Goal: Task Accomplishment & Management: Manage account settings

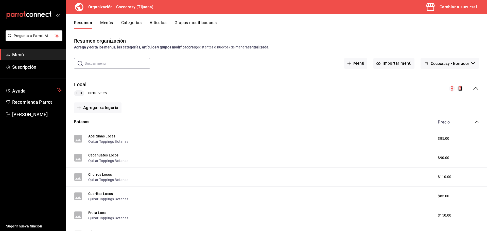
scroll to position [473, 0]
click at [470, 98] on div "Local L-D 00:00 - 23:59" at bounding box center [276, 89] width 421 height 24
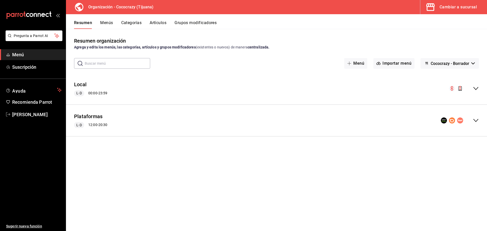
click at [475, 114] on div "Plataformas L-D 12:00 - 20:30" at bounding box center [276, 121] width 421 height 24
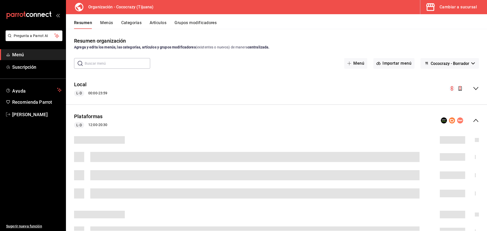
click at [475, 115] on div "Plataformas L-D 12:00 - 20:30" at bounding box center [276, 121] width 421 height 24
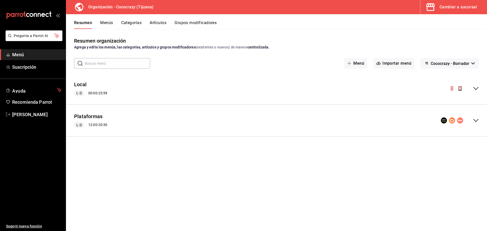
click at [256, 123] on div "Plataformas L-D 12:00 - 20:30" at bounding box center [276, 121] width 421 height 24
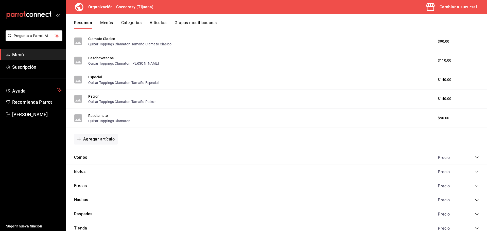
scroll to position [473, 0]
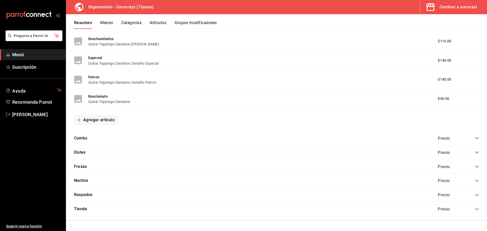
click at [435, 179] on div "Precio" at bounding box center [448, 180] width 32 height 5
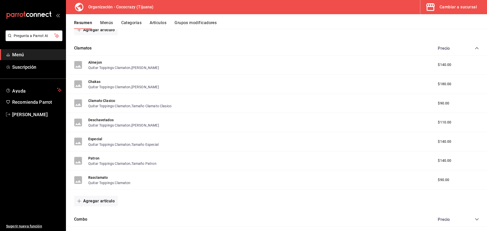
scroll to position [391, 0]
click at [441, 66] on span "$140.00" at bounding box center [443, 64] width 13 height 5
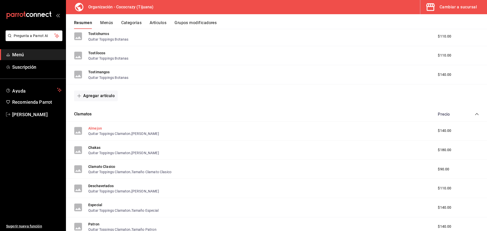
click at [96, 128] on button "Almejon" at bounding box center [95, 128] width 14 height 5
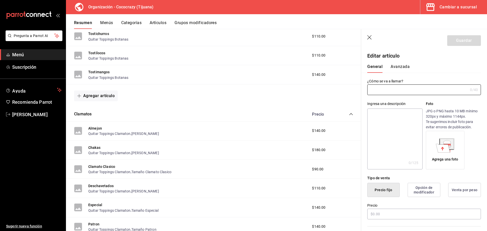
type input "Almejon"
type input "AR-331758395274841"
type input "$140.00"
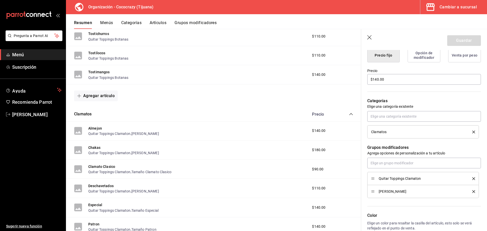
scroll to position [135, 0]
click at [375, 192] on div "[PERSON_NAME]" at bounding box center [423, 191] width 104 height 6
click at [397, 193] on div "[PERSON_NAME]" at bounding box center [423, 191] width 104 height 6
click at [472, 190] on icon "delete" at bounding box center [473, 191] width 3 height 3
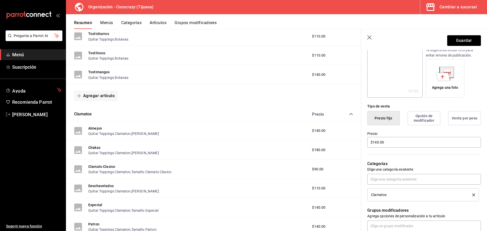
scroll to position [71, 0]
click at [392, 140] on input "$140.00" at bounding box center [424, 142] width 114 height 11
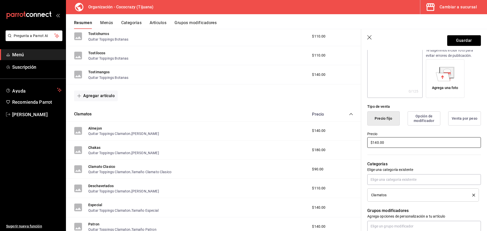
click at [392, 140] on input "$140.00" at bounding box center [424, 142] width 114 height 11
click at [395, 145] on input "$140.00" at bounding box center [424, 142] width 114 height 11
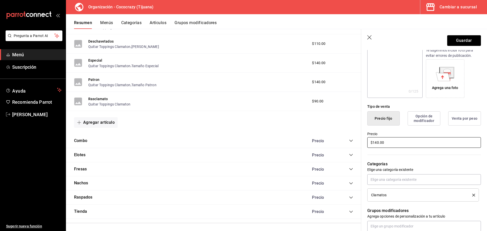
scroll to position [472, 0]
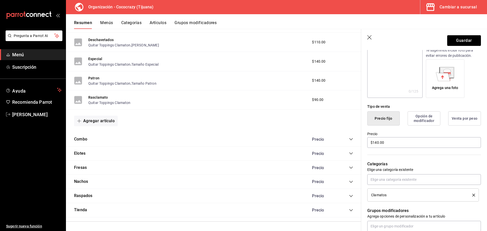
click at [349, 195] on icon "collapse-category-row" at bounding box center [350, 196] width 3 height 2
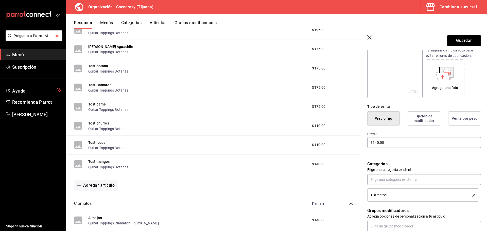
scroll to position [236, 0]
click at [312, 164] on span "$140.00" at bounding box center [318, 163] width 13 height 5
click at [98, 161] on button "Tostimangos" at bounding box center [99, 161] width 22 height 5
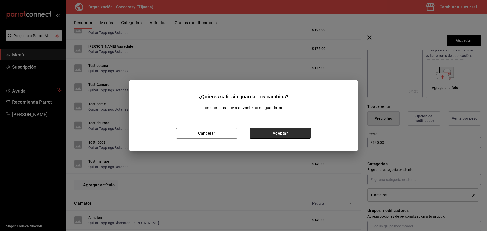
click at [277, 135] on button "Aceptar" at bounding box center [279, 133] width 61 height 11
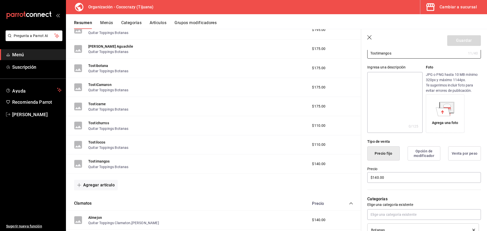
scroll to position [68, 0]
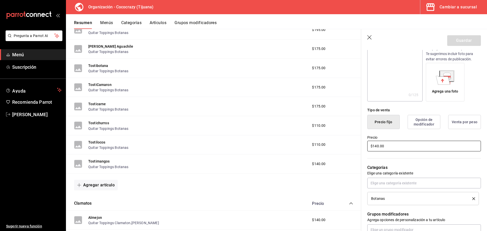
click at [398, 149] on input "$140.00" at bounding box center [424, 146] width 114 height 11
type input "$1.00"
type input "$225.00"
click at [458, 39] on button "Guardar" at bounding box center [464, 40] width 34 height 11
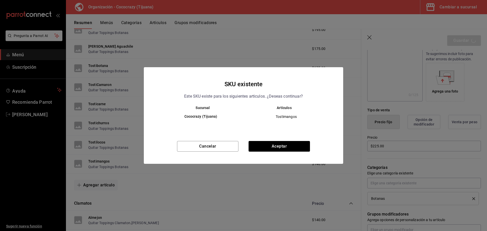
click at [293, 136] on div "Sucursal Artículos Cococrazy (Tijuana) Tostimangos" at bounding box center [243, 121] width 199 height 31
click at [283, 143] on button "Aceptar" at bounding box center [278, 146] width 61 height 11
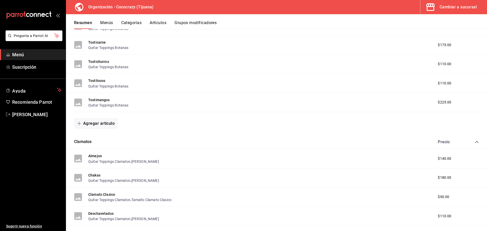
scroll to position [270, 0]
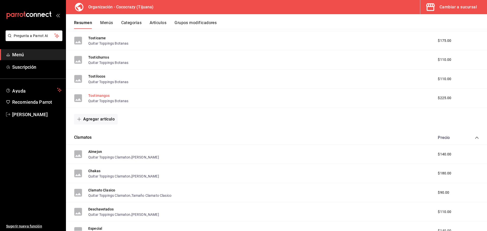
click at [101, 94] on button "Tostimangos" at bounding box center [99, 95] width 22 height 5
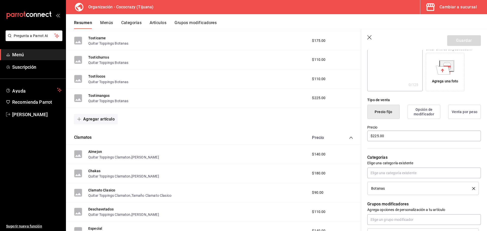
scroll to position [78, 0]
drag, startPoint x: 379, startPoint y: 136, endPoint x: 358, endPoint y: 139, distance: 21.0
click at [358, 139] on main "Resumen organización Agrega y edita los menús, las categorías, artículos y grup…" at bounding box center [276, 130] width 421 height 202
type input "$5.00"
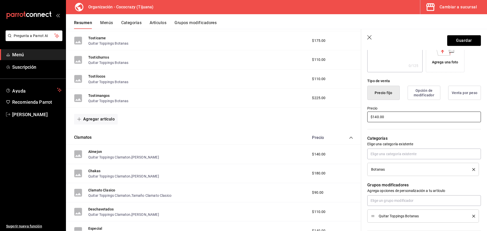
scroll to position [97, 0]
type input "$140.00"
click at [452, 37] on button "Guardar" at bounding box center [464, 40] width 34 height 11
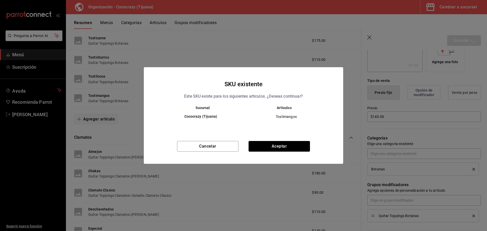
click at [289, 115] on span "Tostimangos" at bounding box center [286, 116] width 77 height 5
click at [279, 144] on button "Aceptar" at bounding box center [278, 146] width 61 height 11
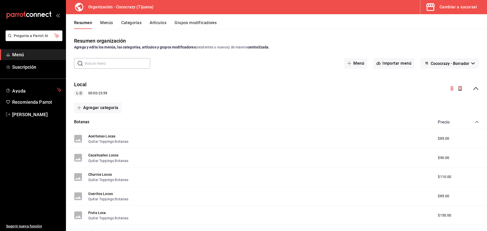
click at [473, 89] on icon "collapse-menu-row" at bounding box center [475, 88] width 6 height 6
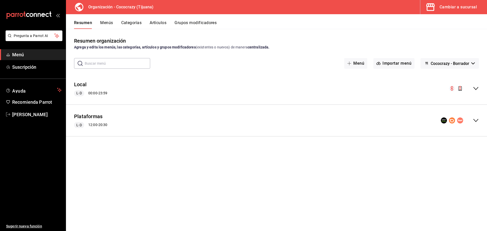
click at [477, 122] on icon "collapse-menu-row" at bounding box center [475, 120] width 6 height 6
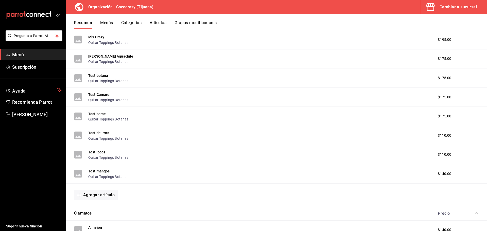
scroll to position [227, 0]
click at [96, 168] on button "Tostimangos" at bounding box center [99, 170] width 22 height 5
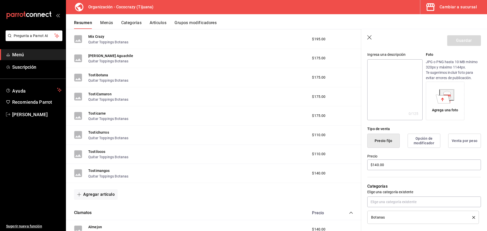
scroll to position [49, 0]
drag, startPoint x: 389, startPoint y: 164, endPoint x: 339, endPoint y: 165, distance: 50.2
click at [339, 165] on main "Resumen organización Agrega y edita los menús, las categorías, artículos y grup…" at bounding box center [276, 130] width 421 height 202
type input "$225.00"
click at [452, 42] on button "Guardar" at bounding box center [464, 40] width 34 height 11
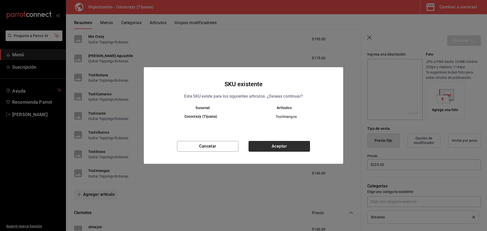
click at [280, 147] on button "Aceptar" at bounding box center [278, 146] width 61 height 11
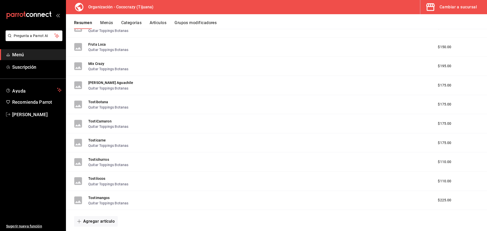
scroll to position [168, 0]
click at [98, 196] on button "Tostimangos" at bounding box center [99, 197] width 22 height 5
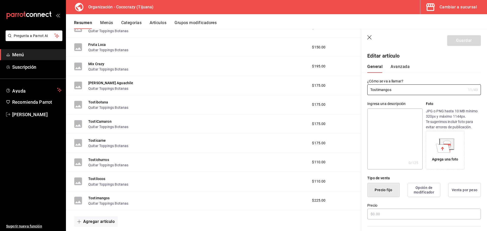
type input "$225.00"
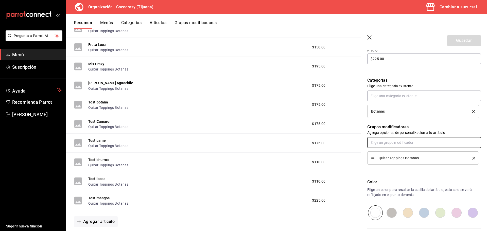
scroll to position [120, 0]
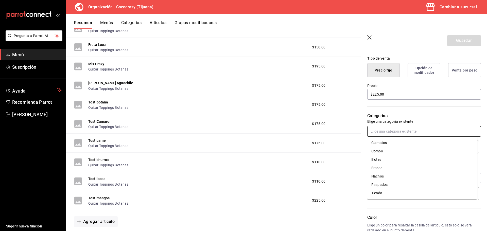
click at [383, 129] on input "text" at bounding box center [424, 131] width 114 height 11
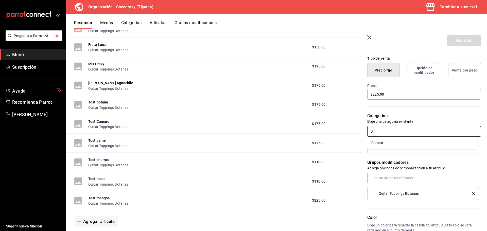
type input "B"
click at [418, 120] on p "Elige una categoría existente" at bounding box center [424, 121] width 114 height 5
click at [425, 72] on button "Opción de modificador" at bounding box center [423, 70] width 33 height 14
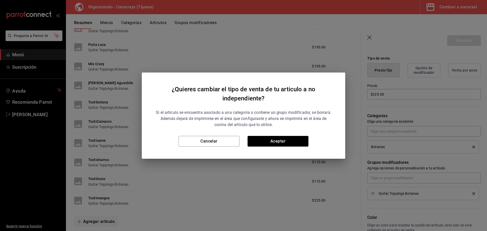
click at [224, 146] on div "¿Quieres cambiar el tipo de venta de tu articulo a no independiente? Si el artí…" at bounding box center [243, 115] width 203 height 86
click at [220, 141] on button "Cancelar" at bounding box center [208, 141] width 61 height 11
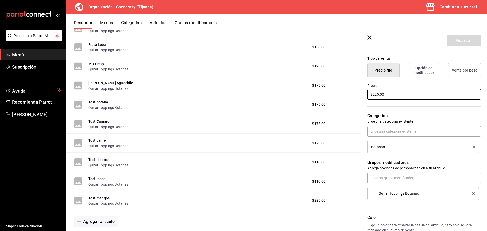
drag, startPoint x: 395, startPoint y: 97, endPoint x: 338, endPoint y: 99, distance: 57.3
click at [338, 99] on main "Resumen organización Agrega y edita los menús, las categorías, artículos y grup…" at bounding box center [276, 130] width 421 height 202
type input "$140.00"
click at [459, 41] on button "Guardar" at bounding box center [464, 40] width 34 height 11
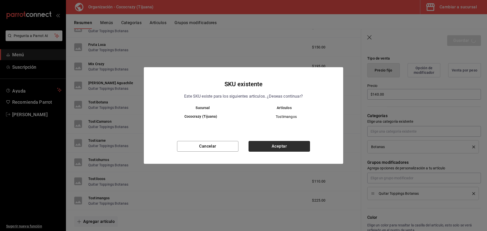
click at [288, 144] on button "Aceptar" at bounding box center [278, 146] width 61 height 11
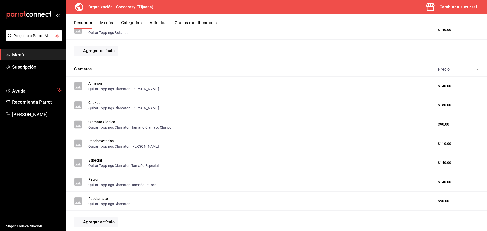
scroll to position [473, 0]
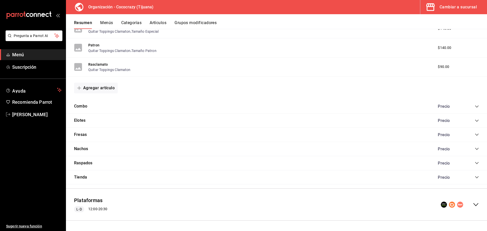
click at [467, 204] on div "collapse-menu-row" at bounding box center [459, 204] width 38 height 6
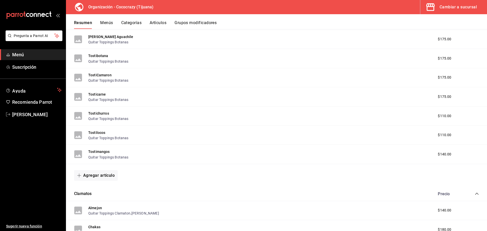
scroll to position [820, 0]
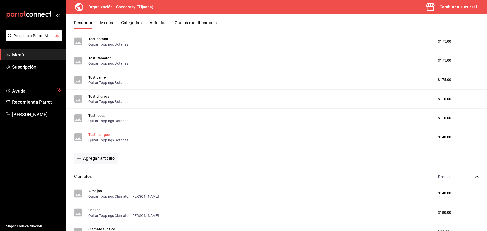
click at [101, 136] on button "Tostimangos" at bounding box center [99, 134] width 22 height 5
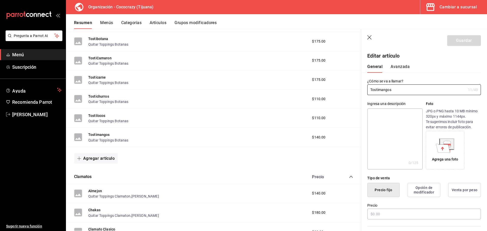
type input "$140.00"
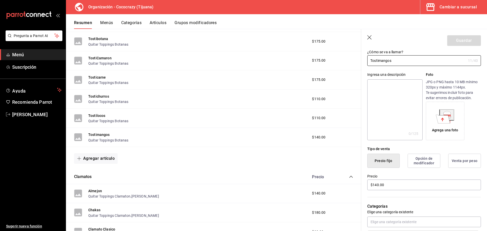
scroll to position [36, 0]
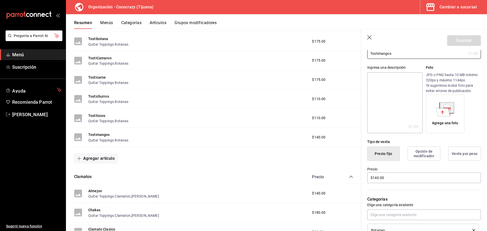
click at [418, 153] on button "Opción de modificador" at bounding box center [423, 153] width 33 height 14
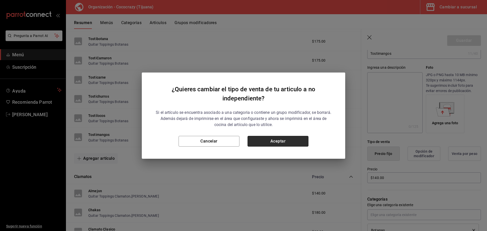
click at [285, 141] on button "Aceptar" at bounding box center [277, 141] width 61 height 11
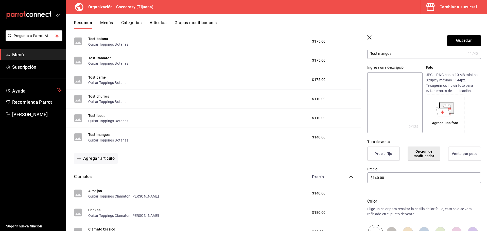
scroll to position [0, 0]
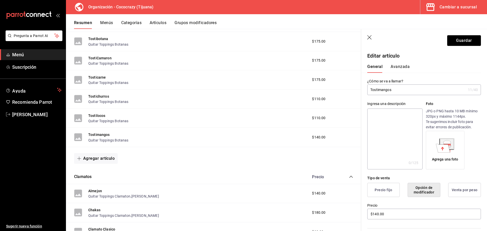
click at [397, 68] on button "Avanzada" at bounding box center [399, 68] width 19 height 9
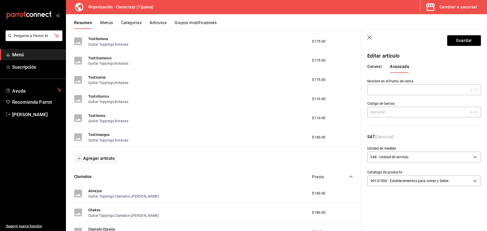
click at [444, 113] on input "text" at bounding box center [417, 112] width 101 height 10
click at [403, 96] on div "Código de barras 0 /30 Código de barras" at bounding box center [421, 111] width 120 height 33
click at [392, 90] on input "text" at bounding box center [417, 90] width 101 height 10
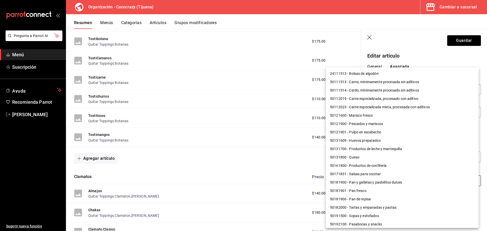
click at [440, 181] on body "Pregunta a Parrot AI Menú Suscripción Ayuda Recomienda Parrot Brandon Guzman Su…" at bounding box center [243, 115] width 487 height 231
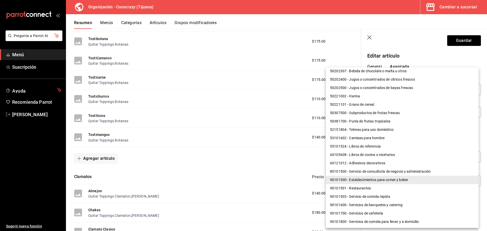
click at [419, 38] on div at bounding box center [243, 115] width 487 height 231
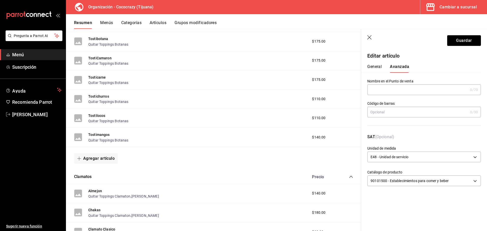
click at [392, 151] on div "E48 - Unidad de servicio E48" at bounding box center [424, 156] width 114 height 13
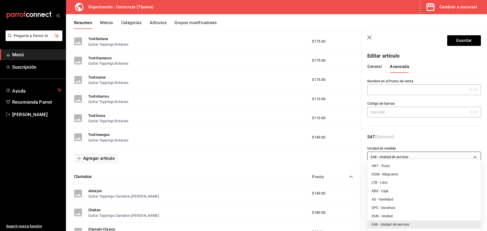
click at [395, 156] on body "Pregunta a Parrot AI Menú Suscripción Ayuda Recomienda Parrot Brandon Guzman Su…" at bounding box center [243, 115] width 487 height 231
click at [395, 156] on div at bounding box center [243, 115] width 487 height 231
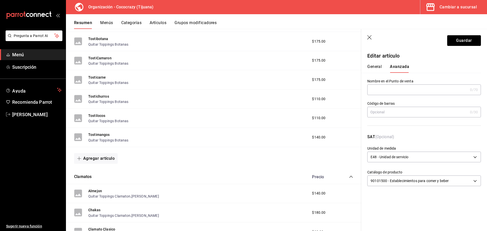
click at [400, 111] on input "text" at bounding box center [417, 112] width 101 height 10
click at [377, 71] on button "General" at bounding box center [374, 68] width 14 height 9
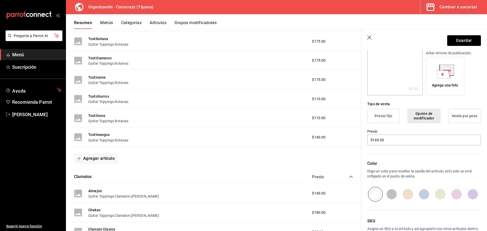
scroll to position [73, 0]
click at [412, 197] on input "radio" at bounding box center [407, 195] width 16 height 15
radio input "true"
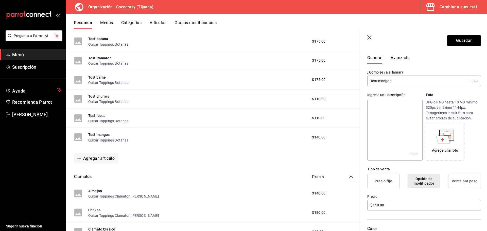
scroll to position [8, 0]
click at [440, 148] on div "Agrega una foto" at bounding box center [445, 142] width 36 height 36
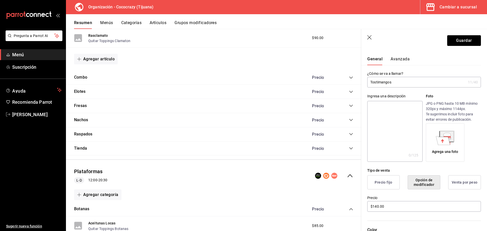
scroll to position [501, 0]
